Goal: Task Accomplishment & Management: Use online tool/utility

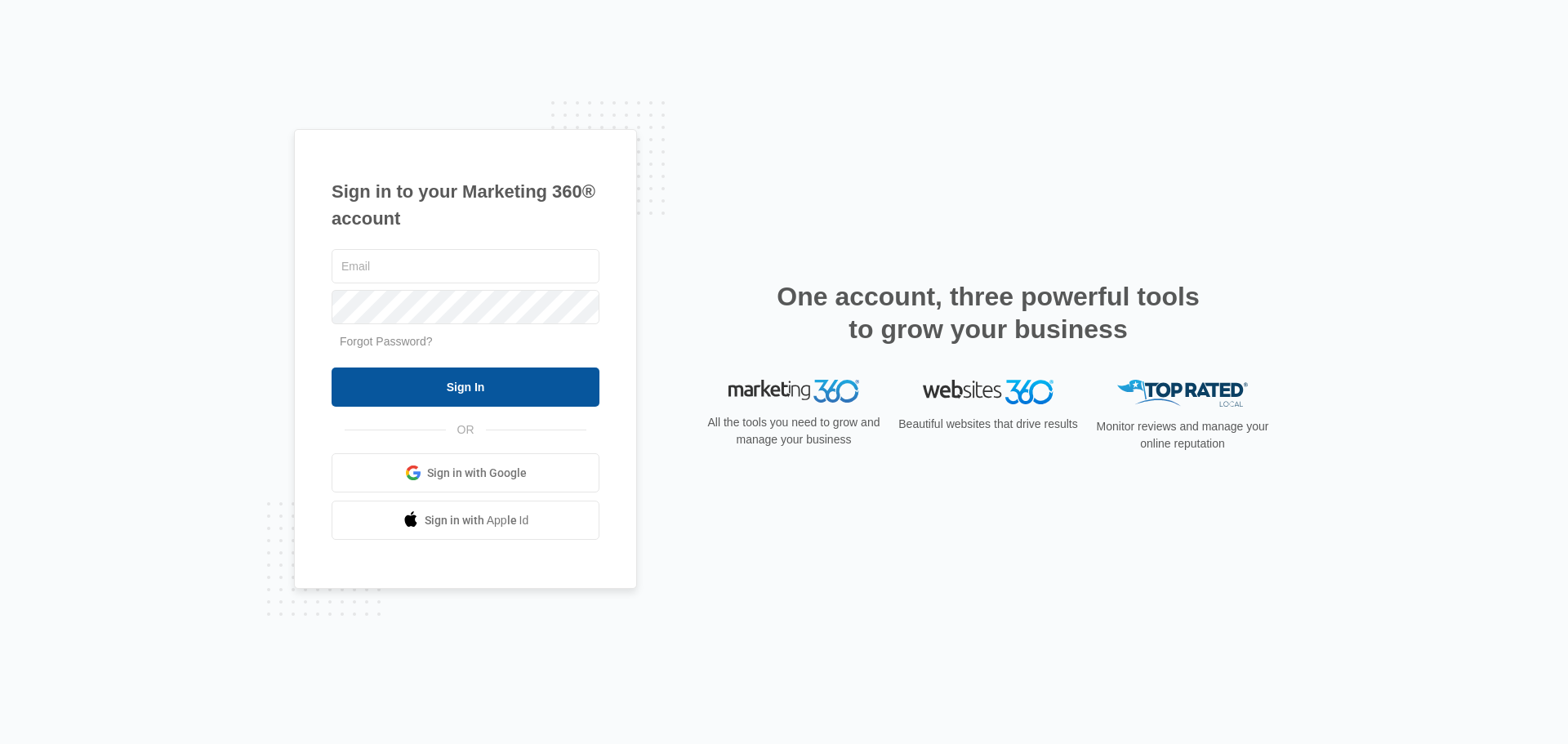
type input "[PERSON_NAME][EMAIL_ADDRESS][DOMAIN_NAME]"
click at [384, 371] on input "Sign In" at bounding box center [465, 387] width 268 height 39
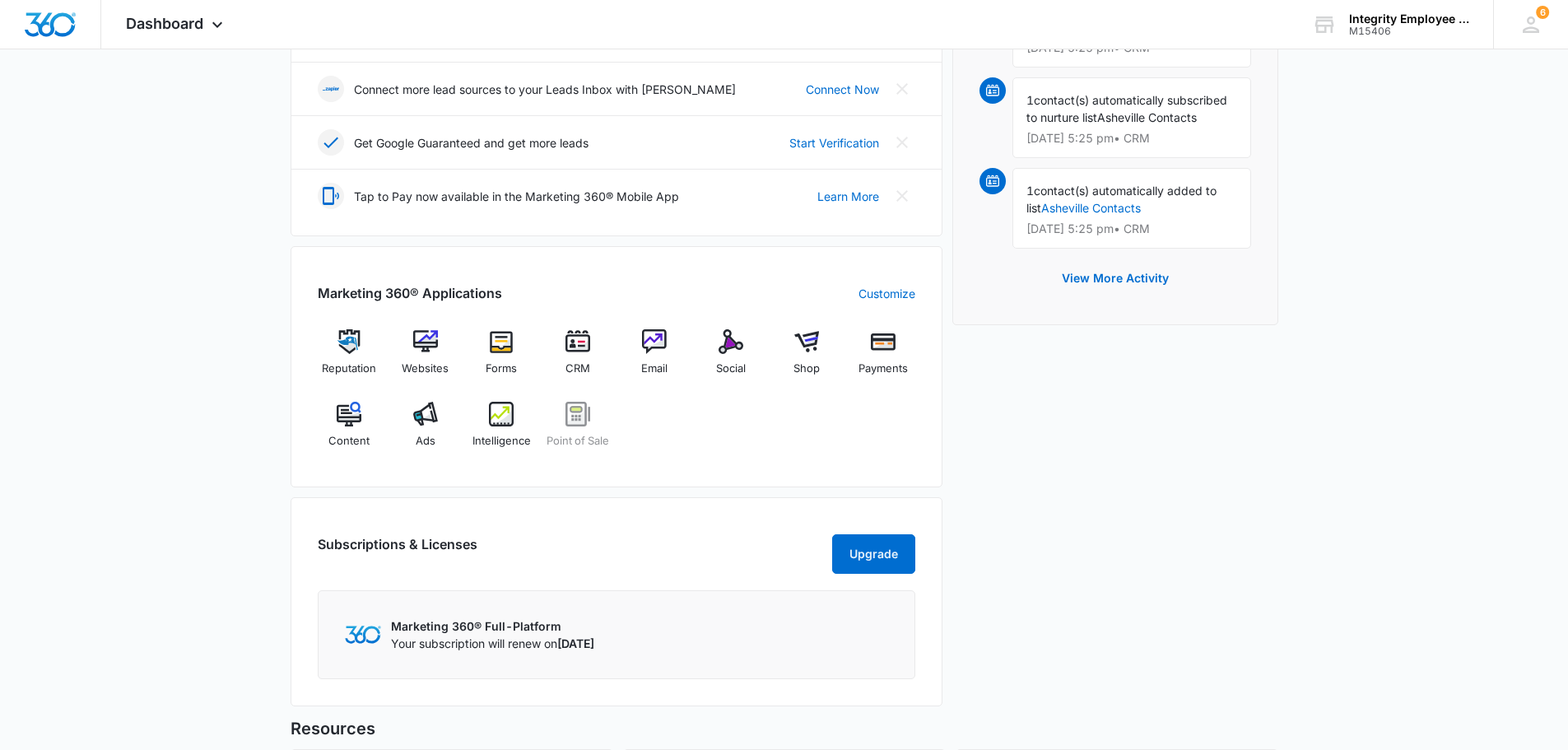
scroll to position [576, 0]
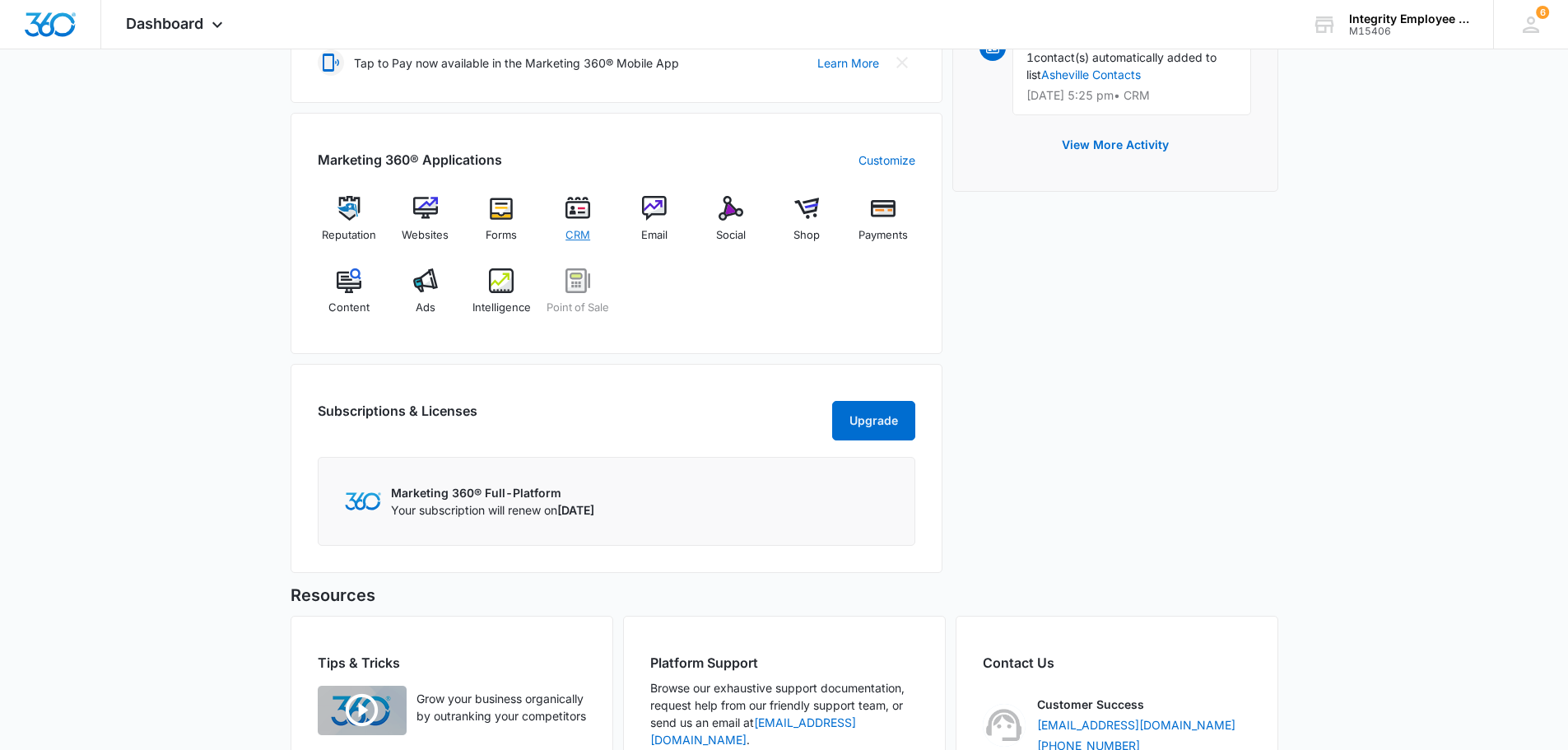
click at [594, 226] on div "CRM" at bounding box center [578, 225] width 64 height 59
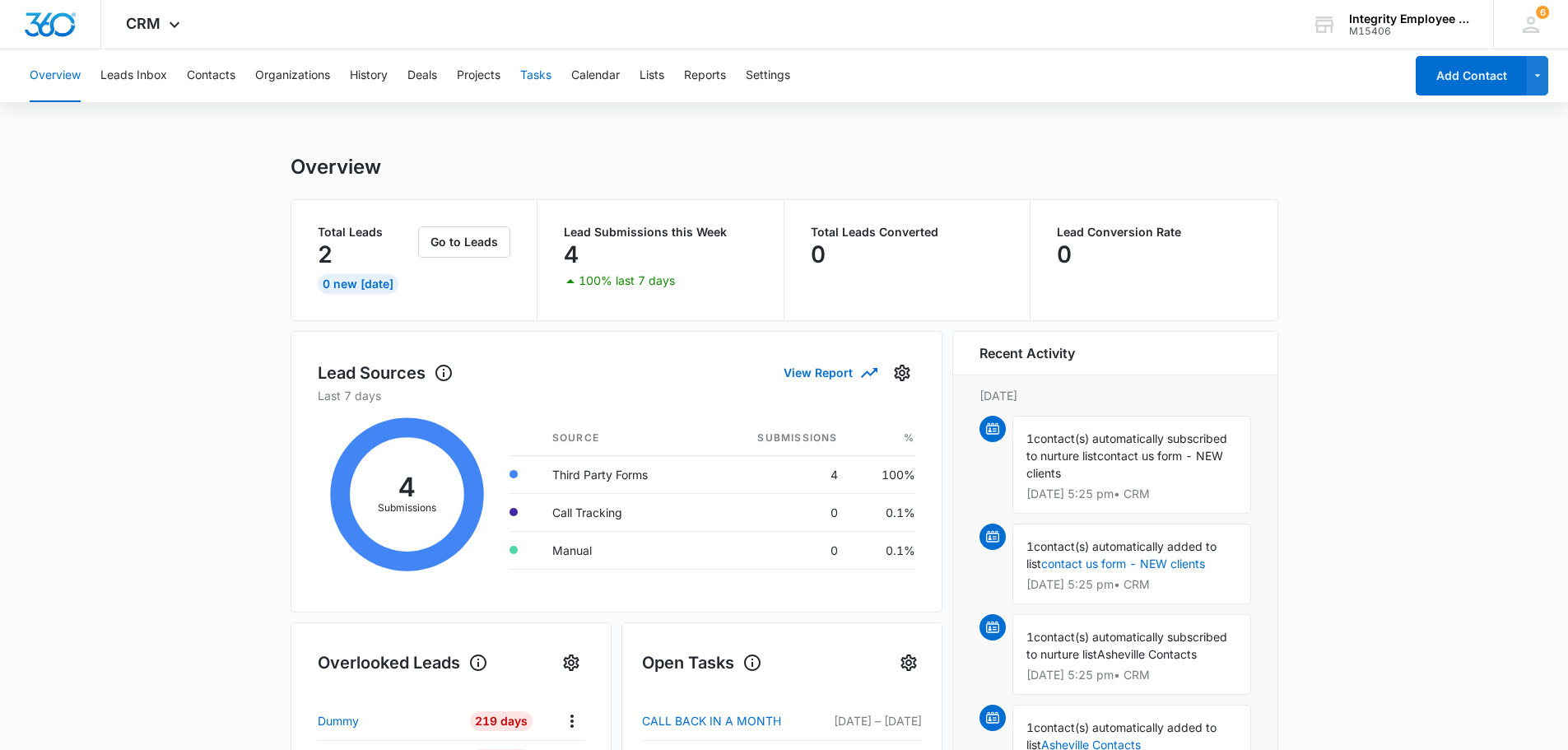
click at [531, 74] on button "Tasks" at bounding box center [536, 76] width 31 height 53
